Goal: Task Accomplishment & Management: Complete application form

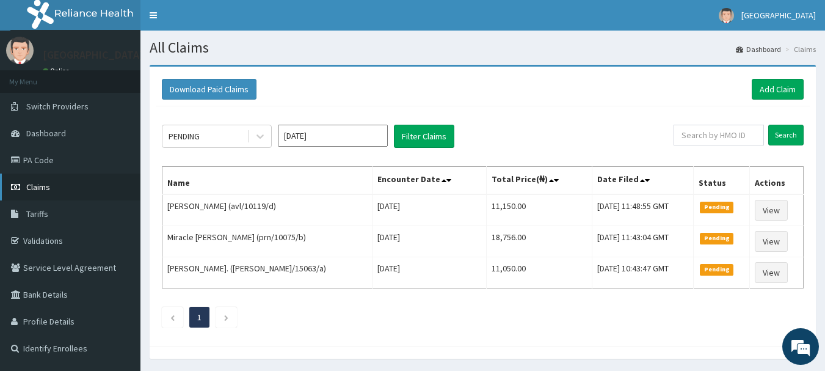
click at [49, 187] on span "Claims" at bounding box center [38, 186] width 24 height 11
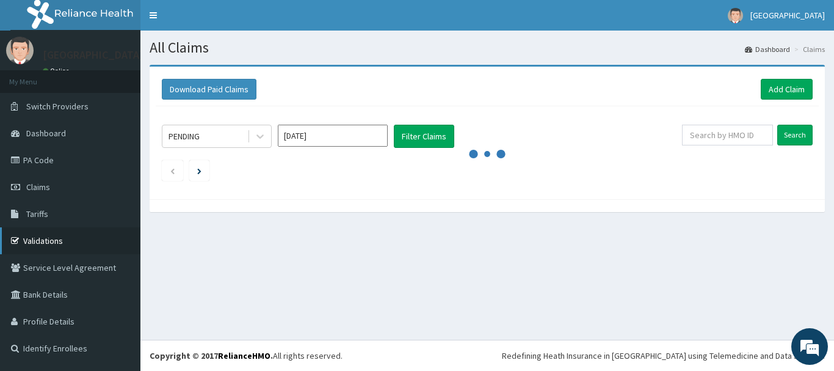
click at [40, 244] on link "Validations" at bounding box center [70, 240] width 140 height 27
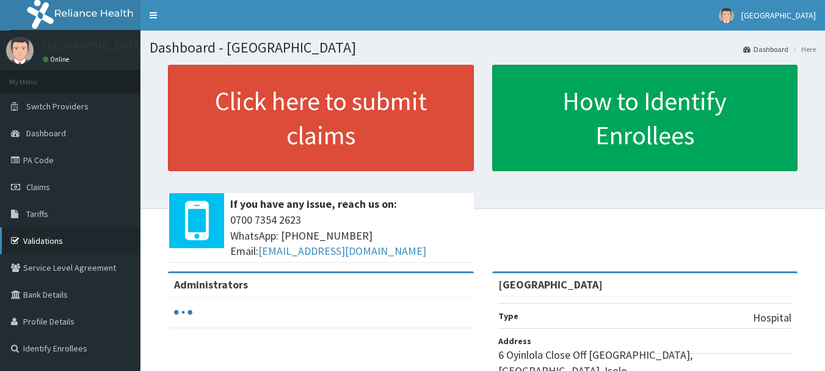
click at [57, 240] on link "Validations" at bounding box center [70, 240] width 140 height 27
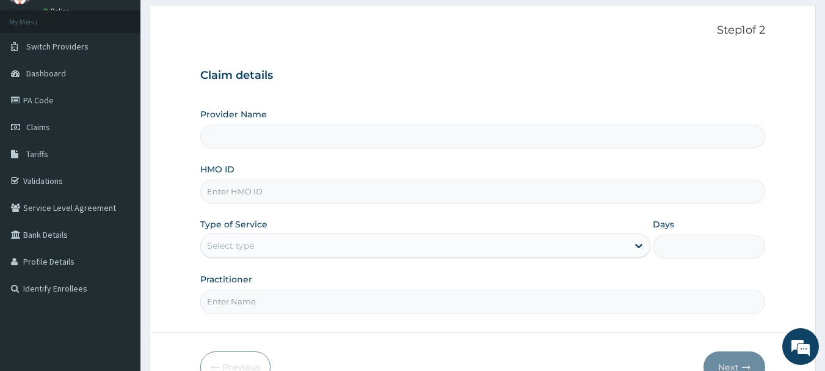
scroll to position [61, 0]
type input "[GEOGRAPHIC_DATA]"
click at [291, 194] on input "HMO ID" at bounding box center [482, 190] width 565 height 24
type input "gmt/10093/b"
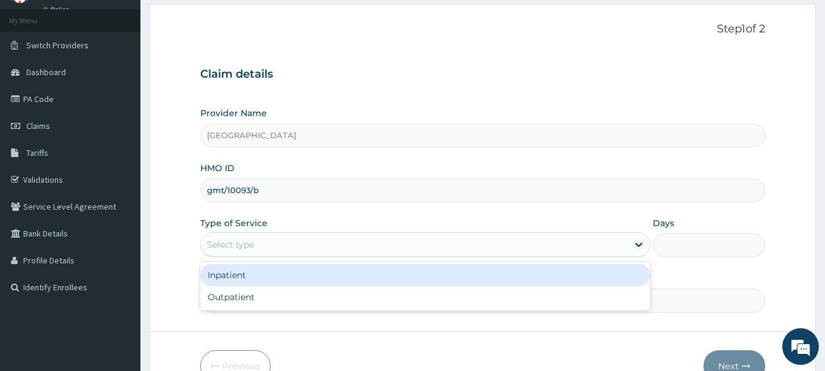
click at [548, 242] on div "Select type" at bounding box center [414, 244] width 427 height 20
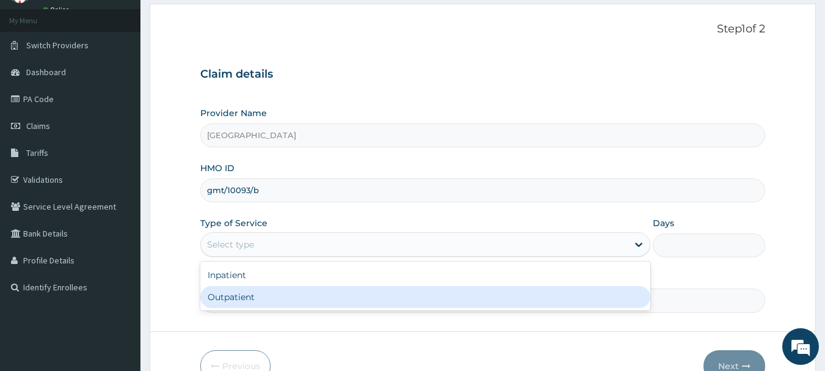
click at [432, 301] on div "Outpatient" at bounding box center [425, 297] width 450 height 22
type input "1"
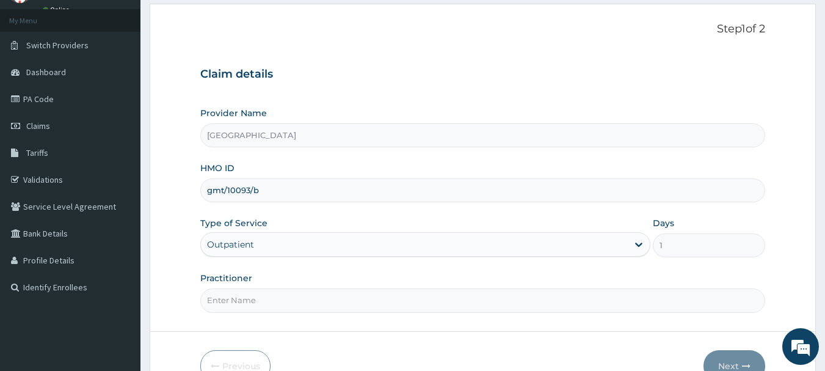
click at [529, 305] on input "Practitioner" at bounding box center [482, 300] width 565 height 24
type input "dr seyi"
click at [723, 358] on button "Next" at bounding box center [734, 366] width 62 height 32
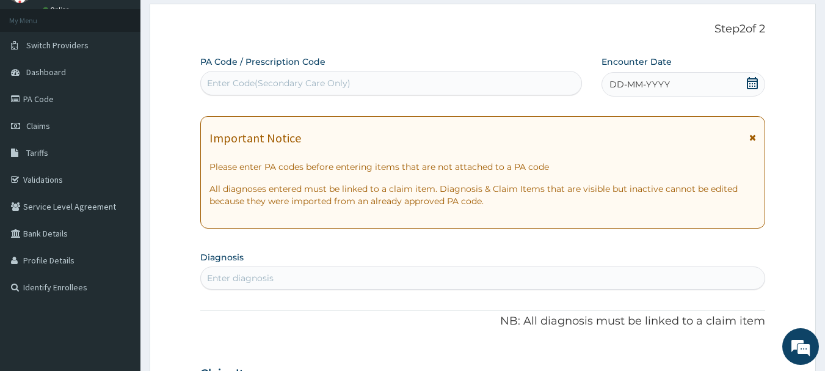
click at [750, 82] on icon at bounding box center [752, 83] width 12 height 12
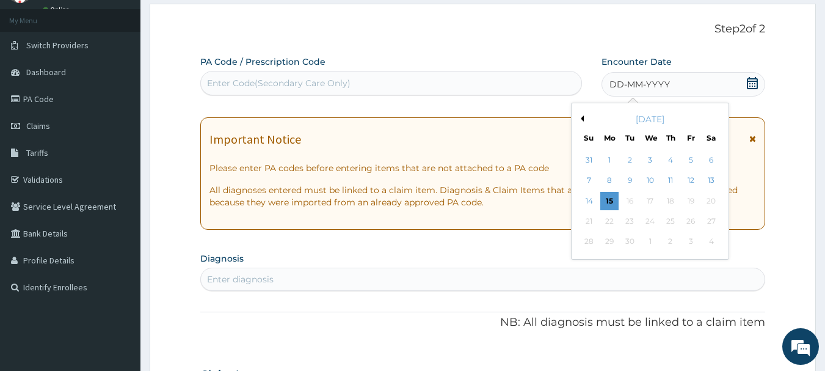
click at [607, 201] on div "15" at bounding box center [609, 201] width 18 height 18
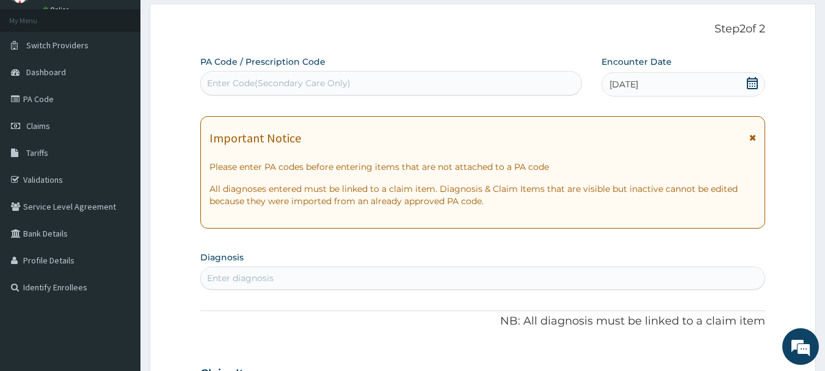
click at [347, 82] on div "Enter Code(Secondary Care Only)" at bounding box center [278, 83] width 143 height 12
type input "PA/E0D45F"
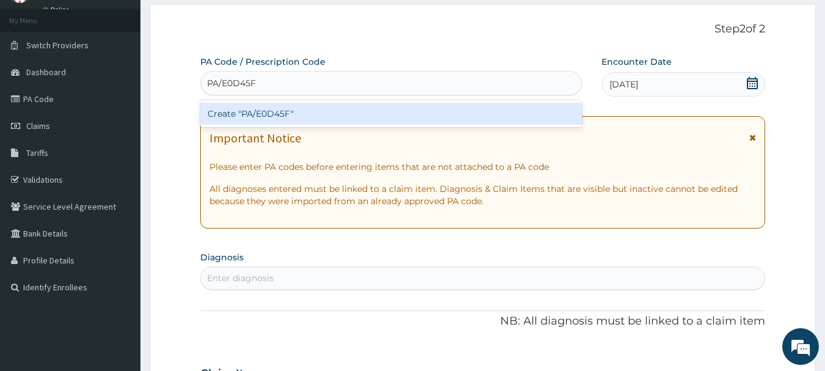
click at [322, 113] on div "Create "PA/E0D45F"" at bounding box center [391, 114] width 382 height 22
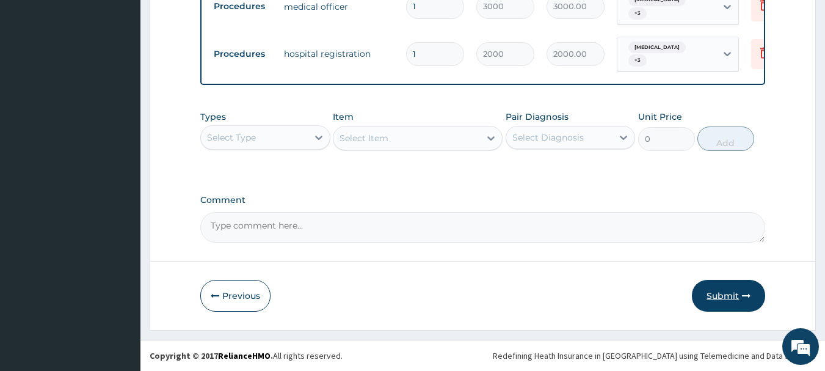
scroll to position [982, 0]
click at [724, 297] on button "Submit" at bounding box center [728, 296] width 73 height 32
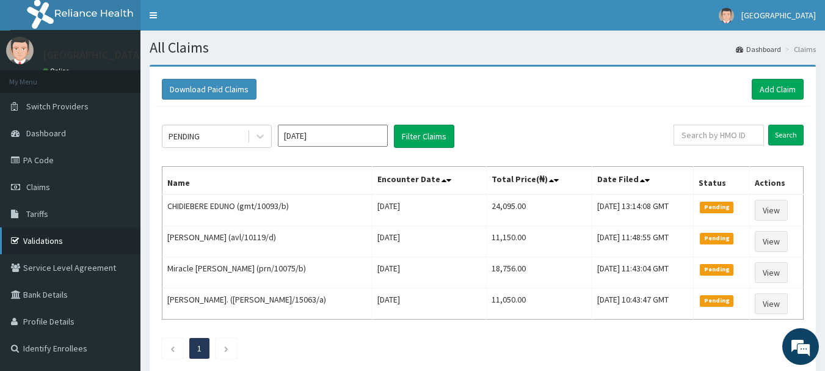
click at [43, 236] on link "Validations" at bounding box center [70, 240] width 140 height 27
click at [778, 90] on link "Add Claim" at bounding box center [777, 89] width 52 height 21
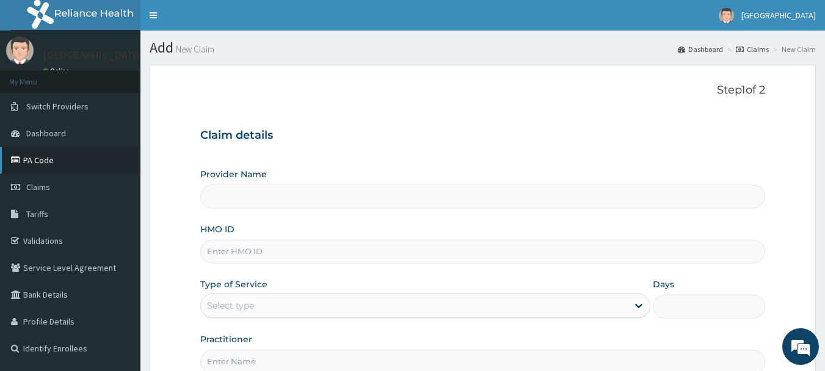
click at [50, 154] on link "PA Code" at bounding box center [70, 160] width 140 height 27
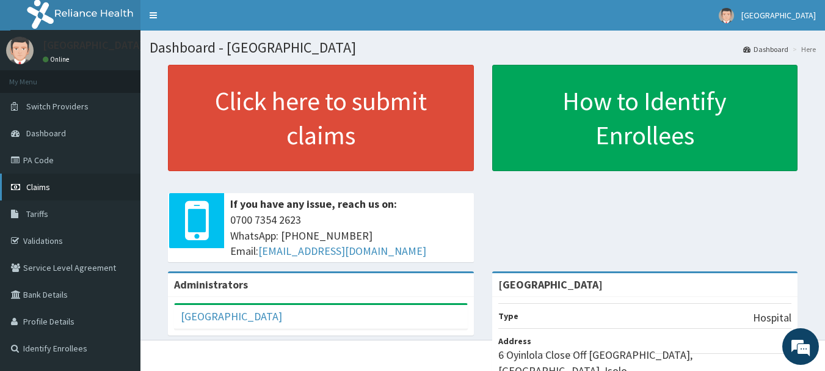
click at [38, 186] on span "Claims" at bounding box center [38, 186] width 24 height 11
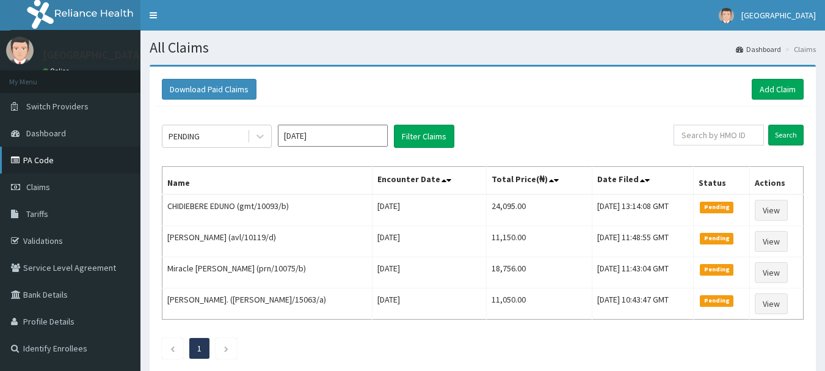
click at [29, 156] on link "PA Code" at bounding box center [70, 160] width 140 height 27
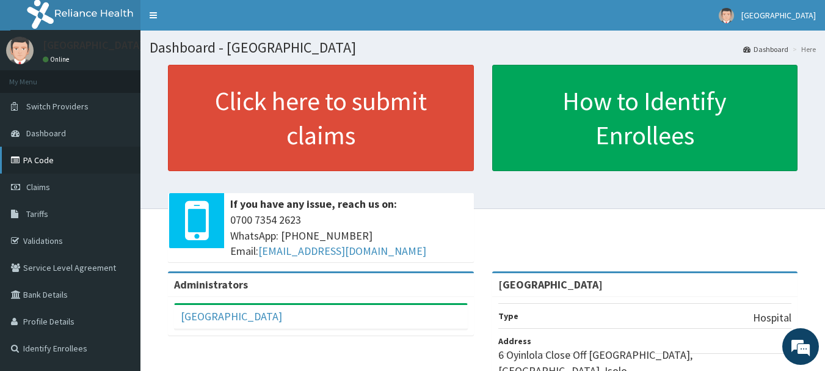
click at [54, 164] on link "PA Code" at bounding box center [70, 160] width 140 height 27
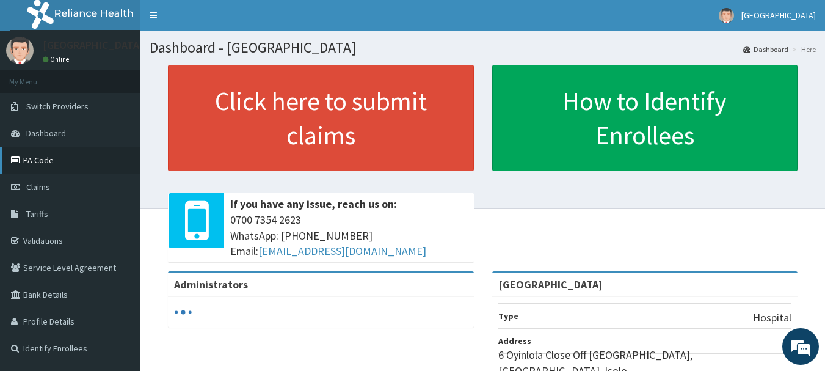
click at [45, 164] on link "PA Code" at bounding box center [70, 160] width 140 height 27
click at [41, 153] on link "PA Code" at bounding box center [70, 160] width 140 height 27
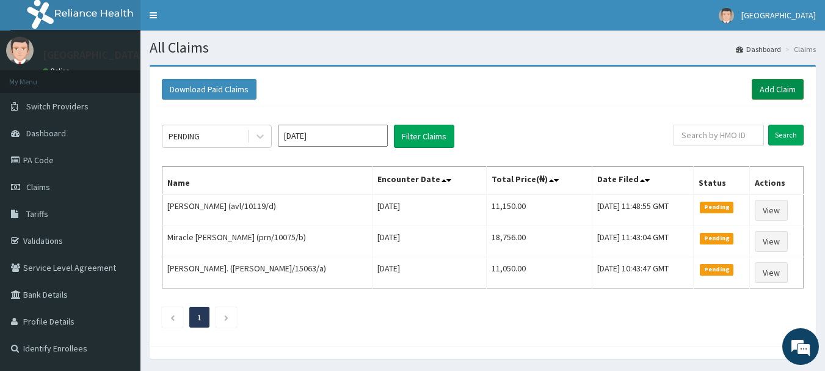
click at [769, 91] on link "Add Claim" at bounding box center [777, 89] width 52 height 21
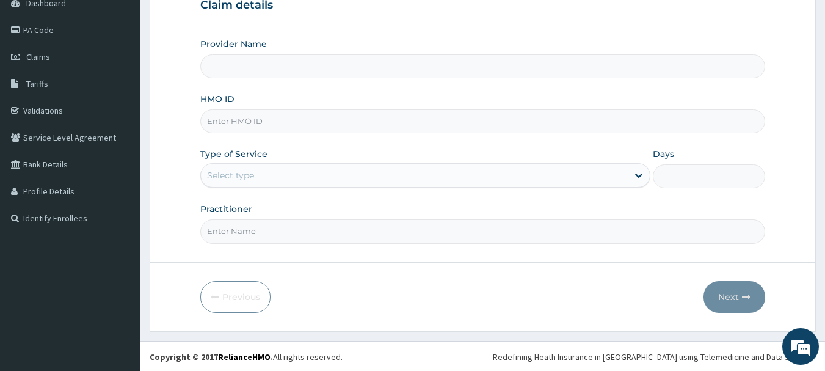
scroll to position [131, 0]
type input "[GEOGRAPHIC_DATA]"
click at [303, 112] on input "HMO ID" at bounding box center [482, 120] width 565 height 24
type input "bls/10011/a"
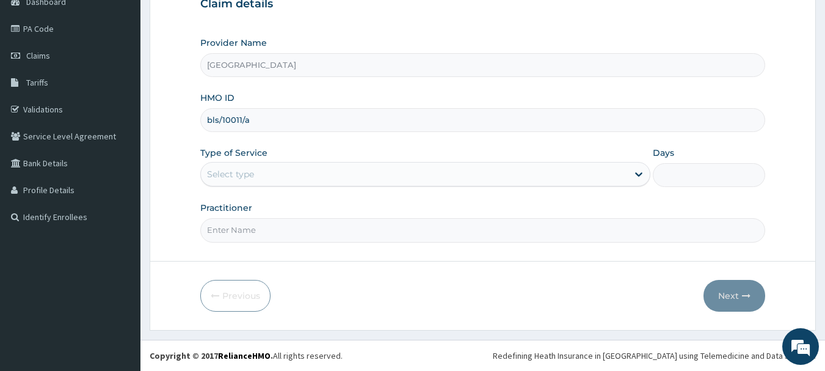
click at [346, 173] on div "Select type" at bounding box center [414, 174] width 427 height 20
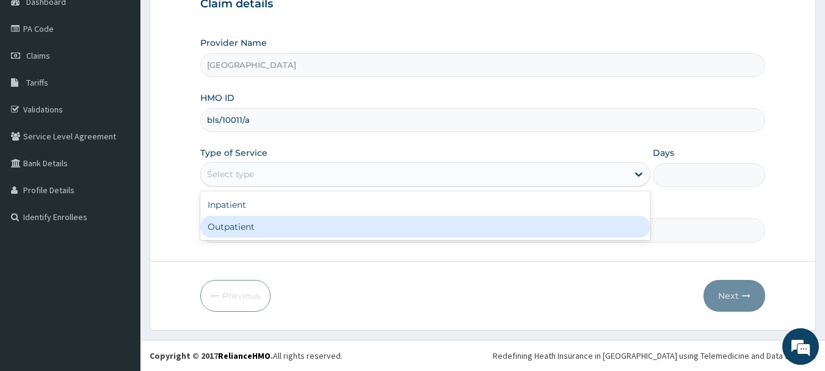
click at [336, 228] on div "Outpatient" at bounding box center [425, 226] width 450 height 22
type input "1"
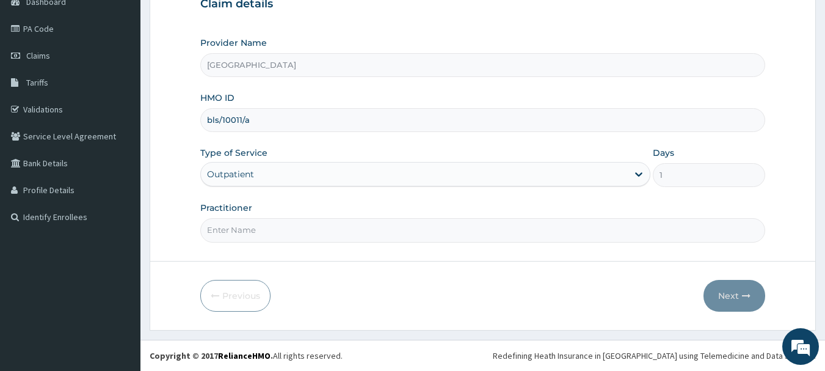
click at [345, 236] on input "Practitioner" at bounding box center [482, 230] width 565 height 24
type input "dr. seyi"
click at [718, 294] on button "Next" at bounding box center [734, 296] width 62 height 32
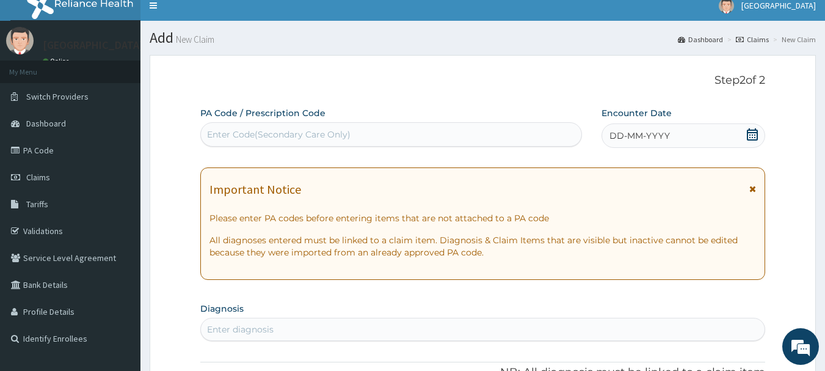
scroll to position [9, 0]
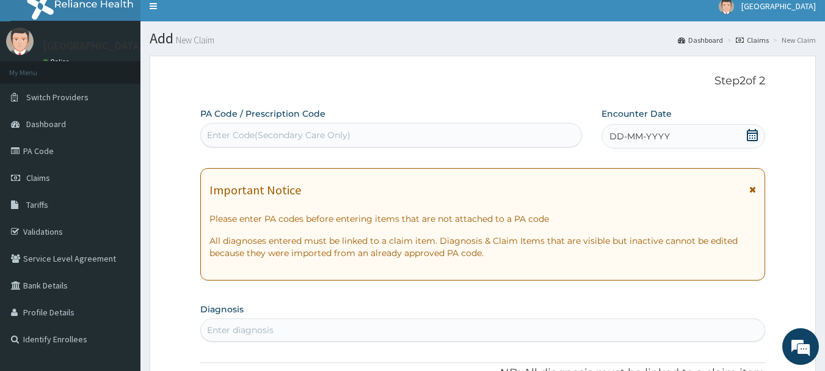
click at [747, 136] on icon at bounding box center [752, 135] width 12 height 12
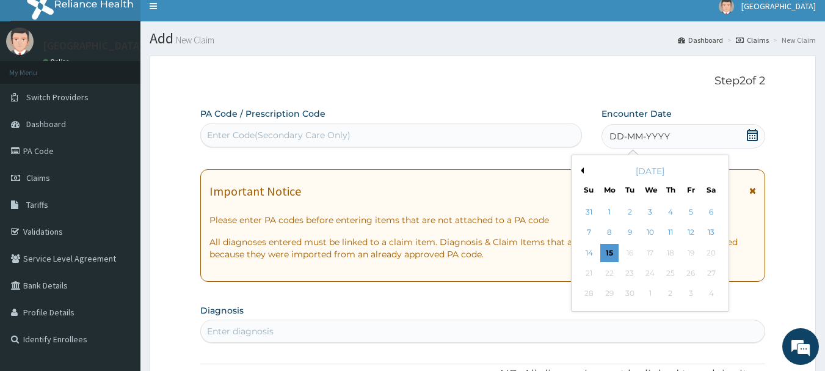
click at [610, 255] on div "15" at bounding box center [609, 253] width 18 height 18
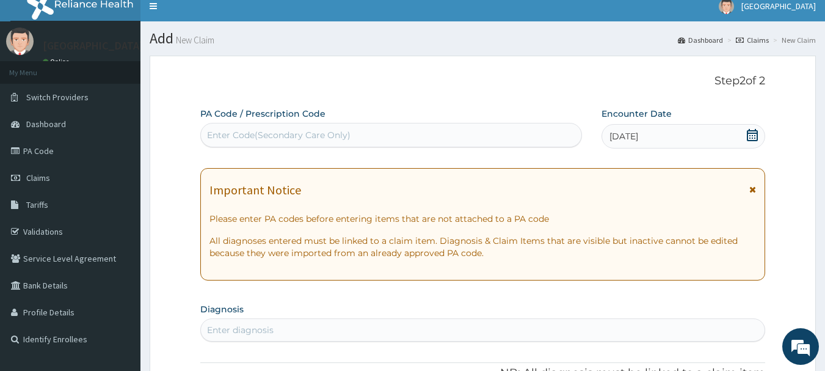
click at [322, 145] on div "Enter Code(Secondary Care Only)" at bounding box center [391, 135] width 382 height 24
type input "PA/DE68DC"
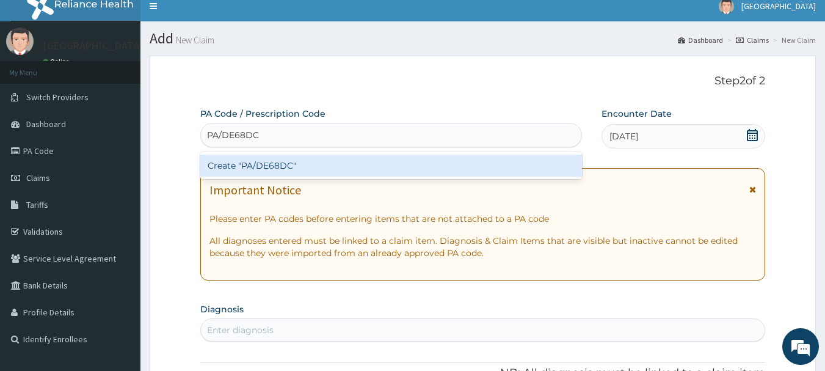
click at [320, 167] on div "Create "PA/DE68DC"" at bounding box center [391, 165] width 382 height 22
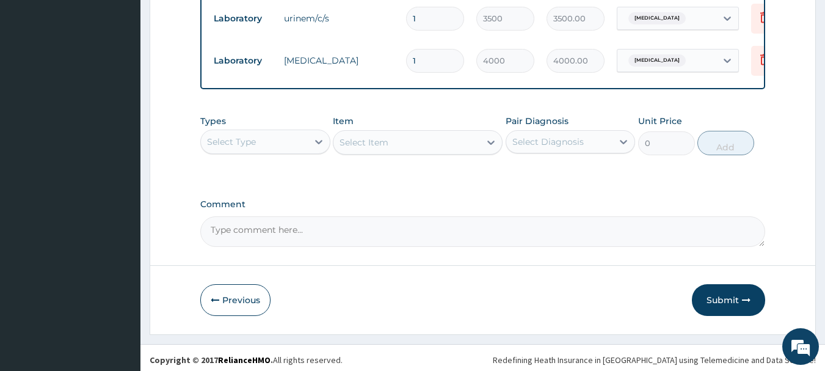
scroll to position [840, 0]
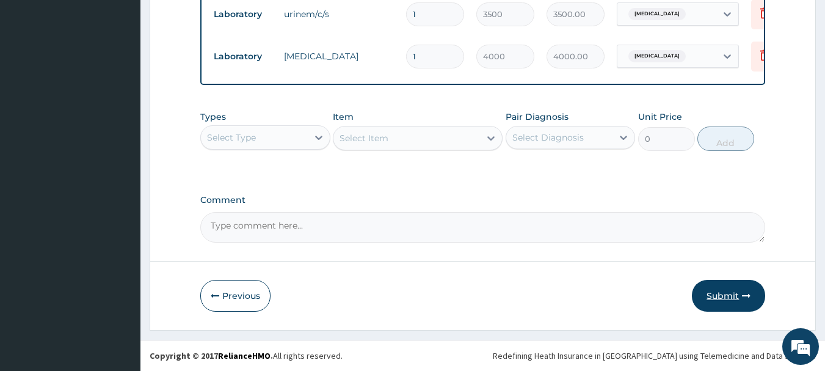
click at [725, 296] on button "Submit" at bounding box center [728, 296] width 73 height 32
